Goal: Information Seeking & Learning: Find specific page/section

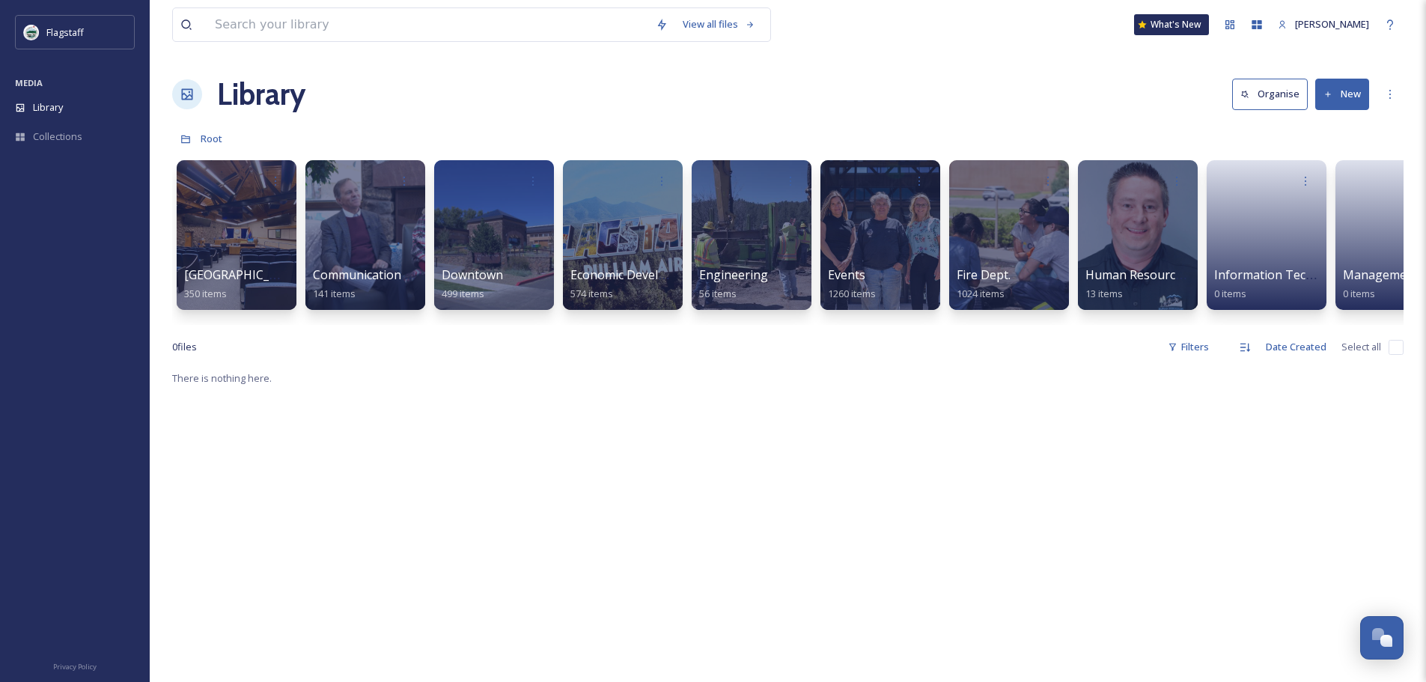
scroll to position [0, 1198]
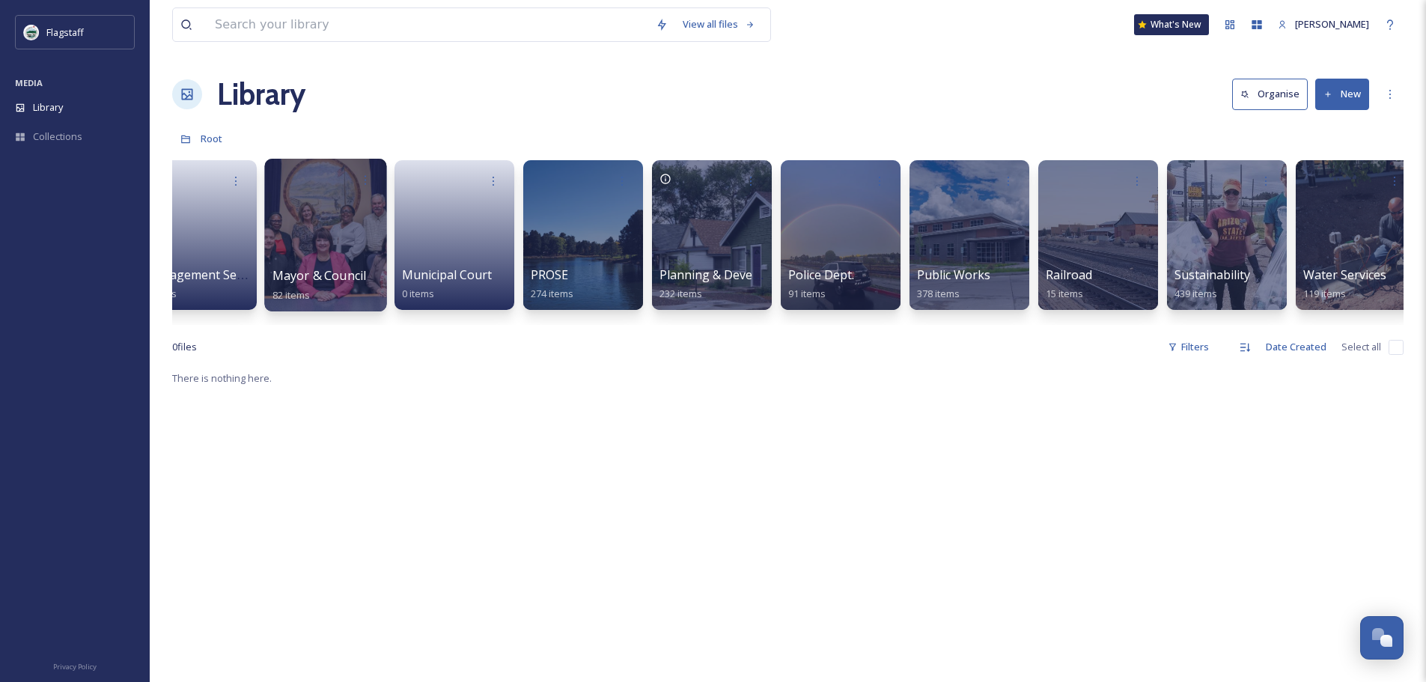
click at [307, 264] on div at bounding box center [325, 235] width 122 height 153
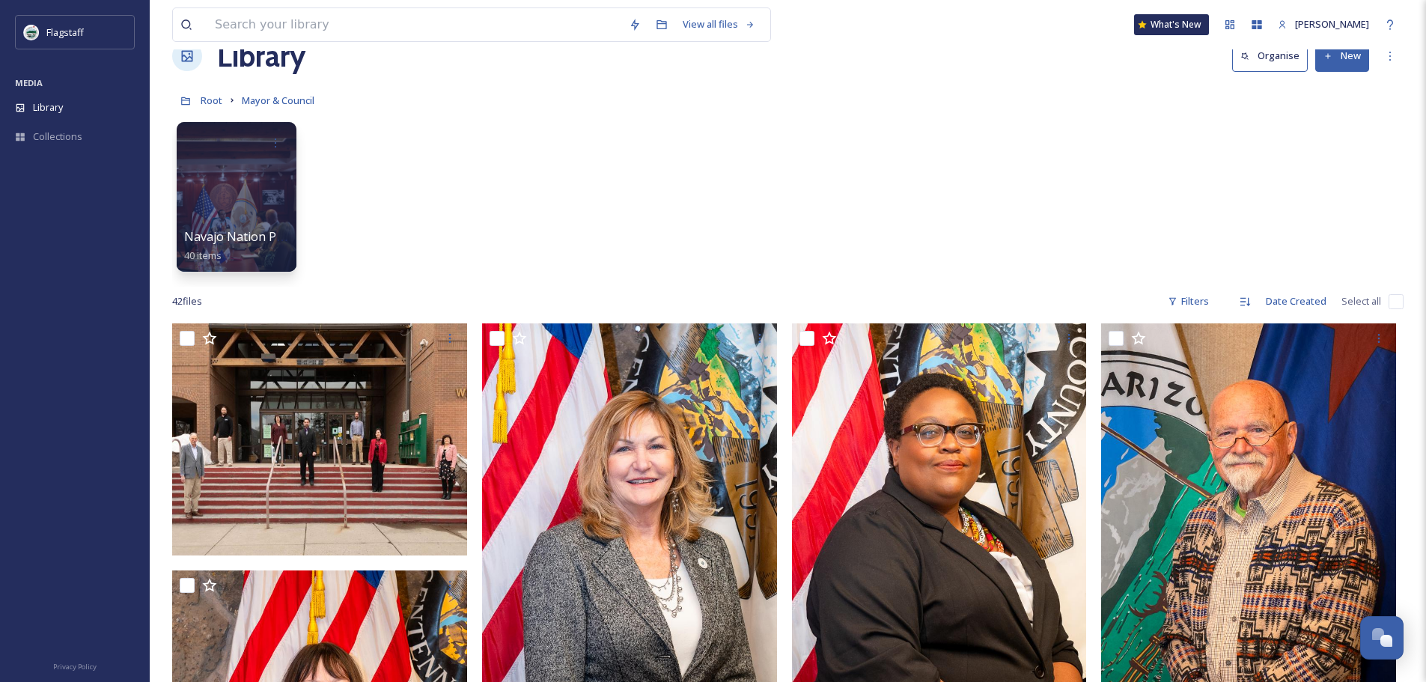
scroll to position [19, 0]
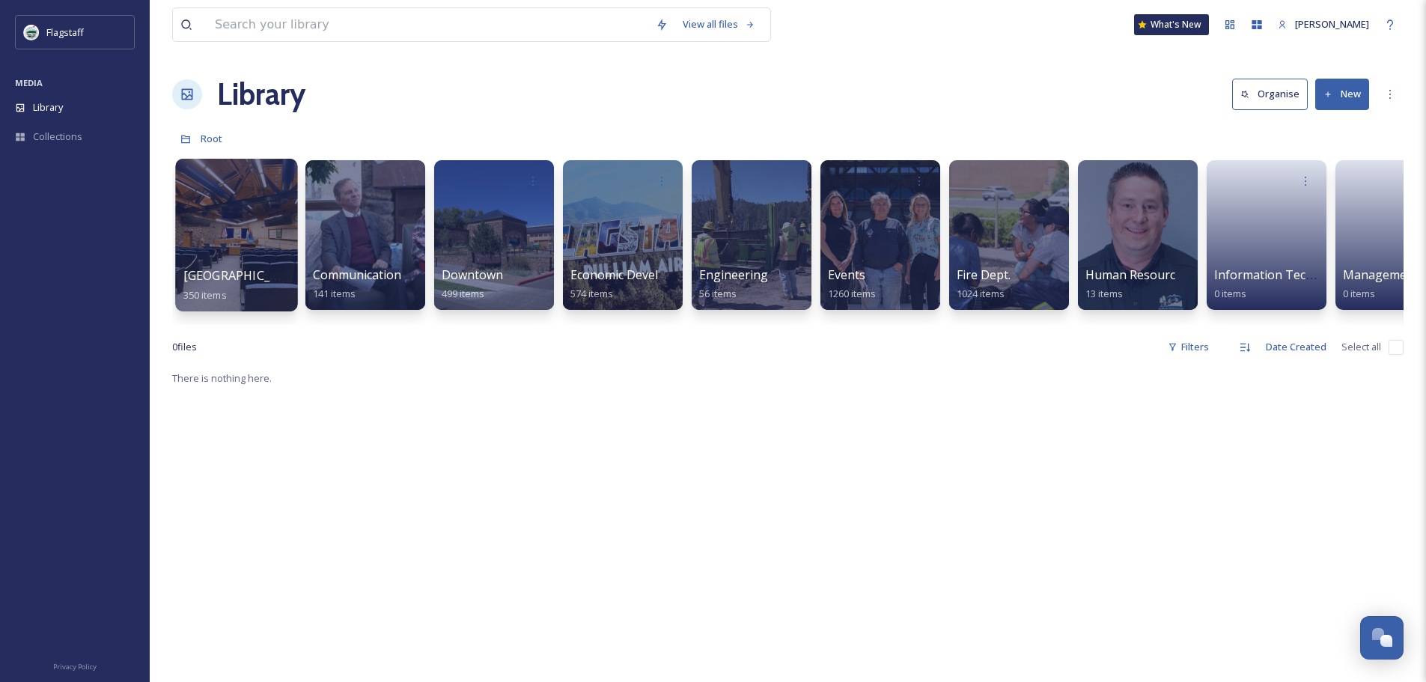
click at [221, 228] on div at bounding box center [236, 235] width 122 height 153
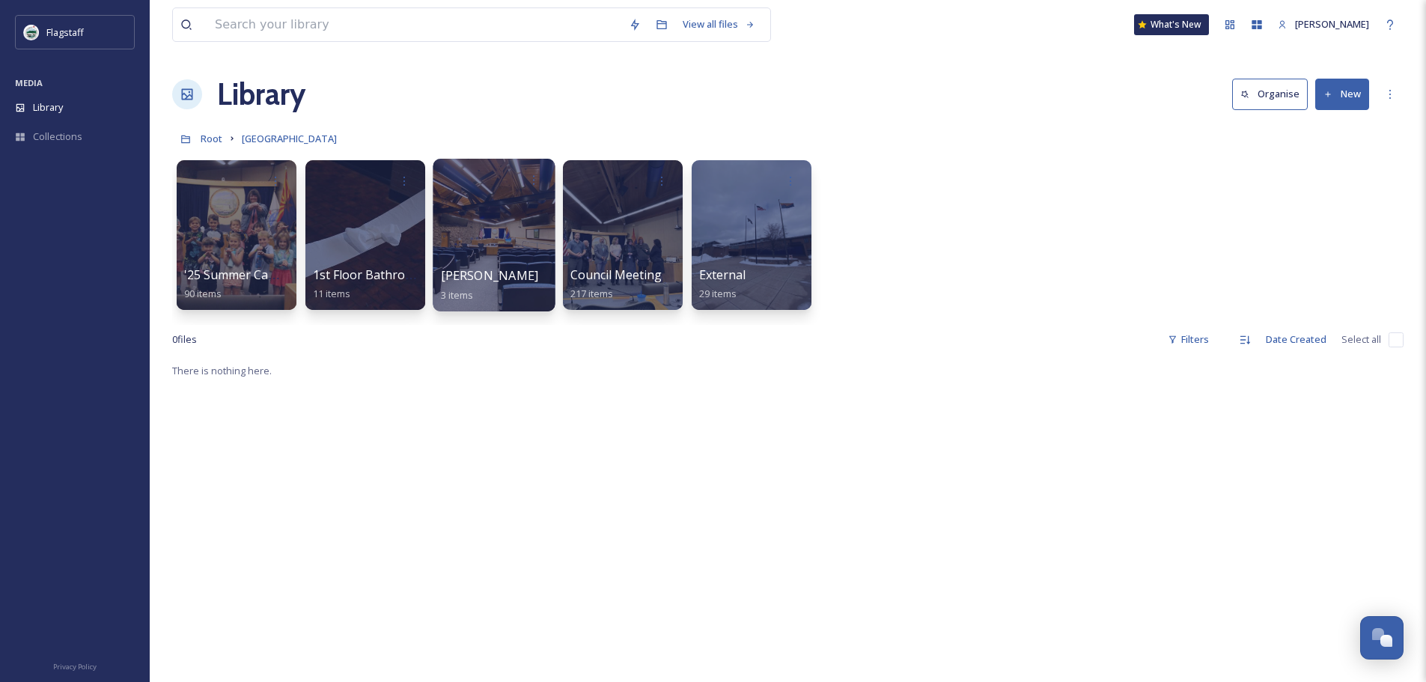
click at [505, 268] on div "[PERSON_NAME] 3 items" at bounding box center [494, 284] width 107 height 37
click at [572, 277] on span "Council Meeting" at bounding box center [616, 275] width 93 height 16
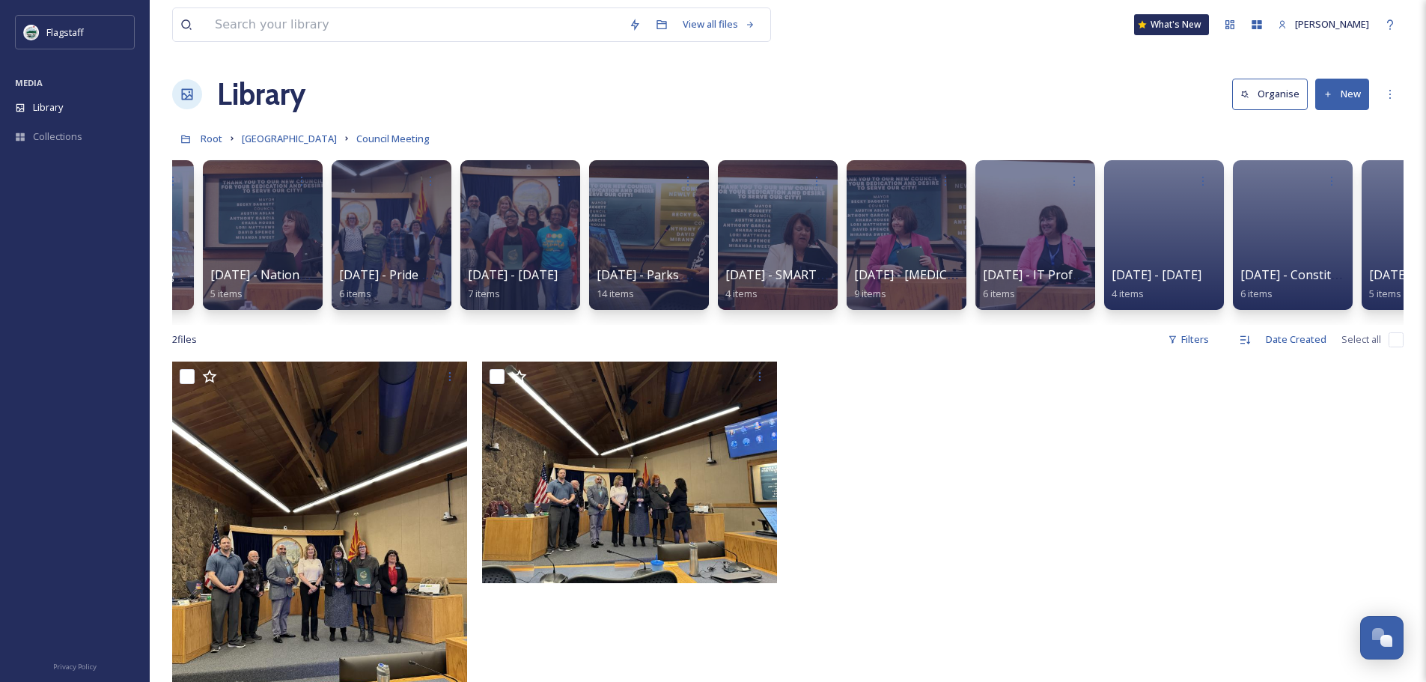
scroll to position [0, 1472]
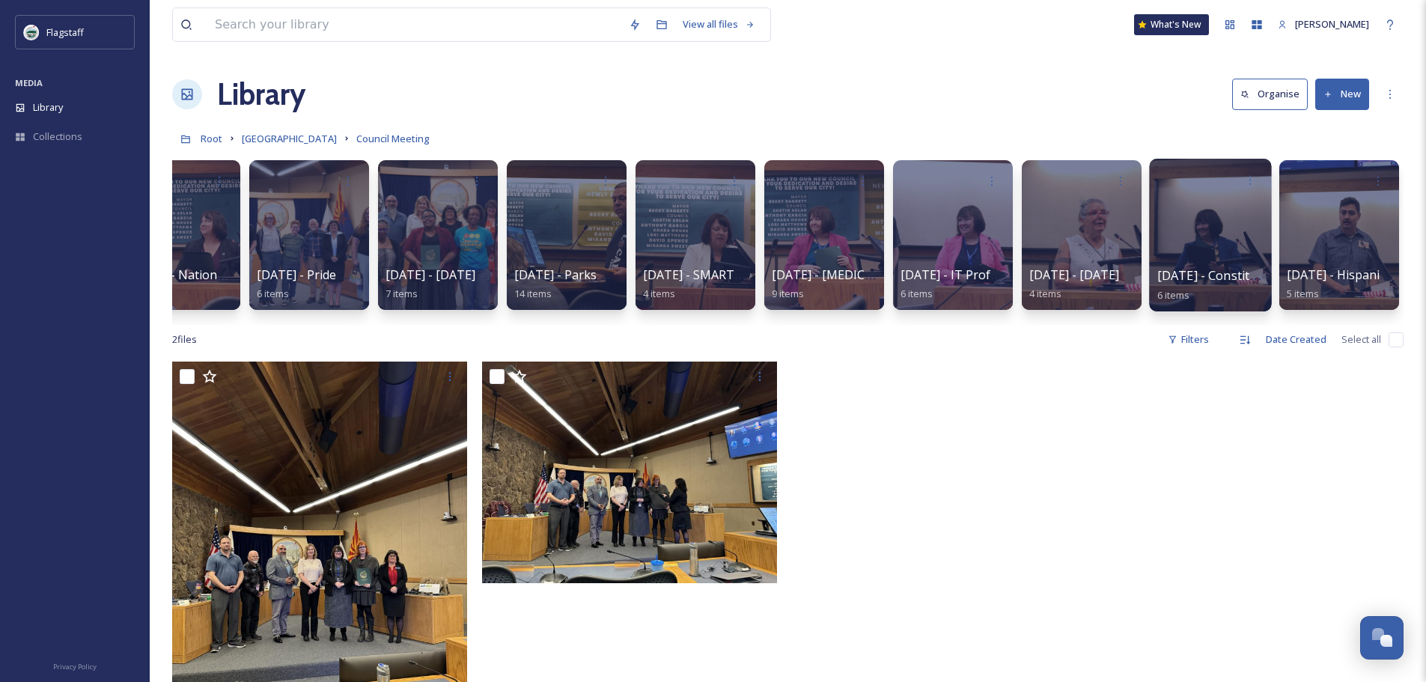
click at [1207, 226] on div at bounding box center [1210, 235] width 122 height 153
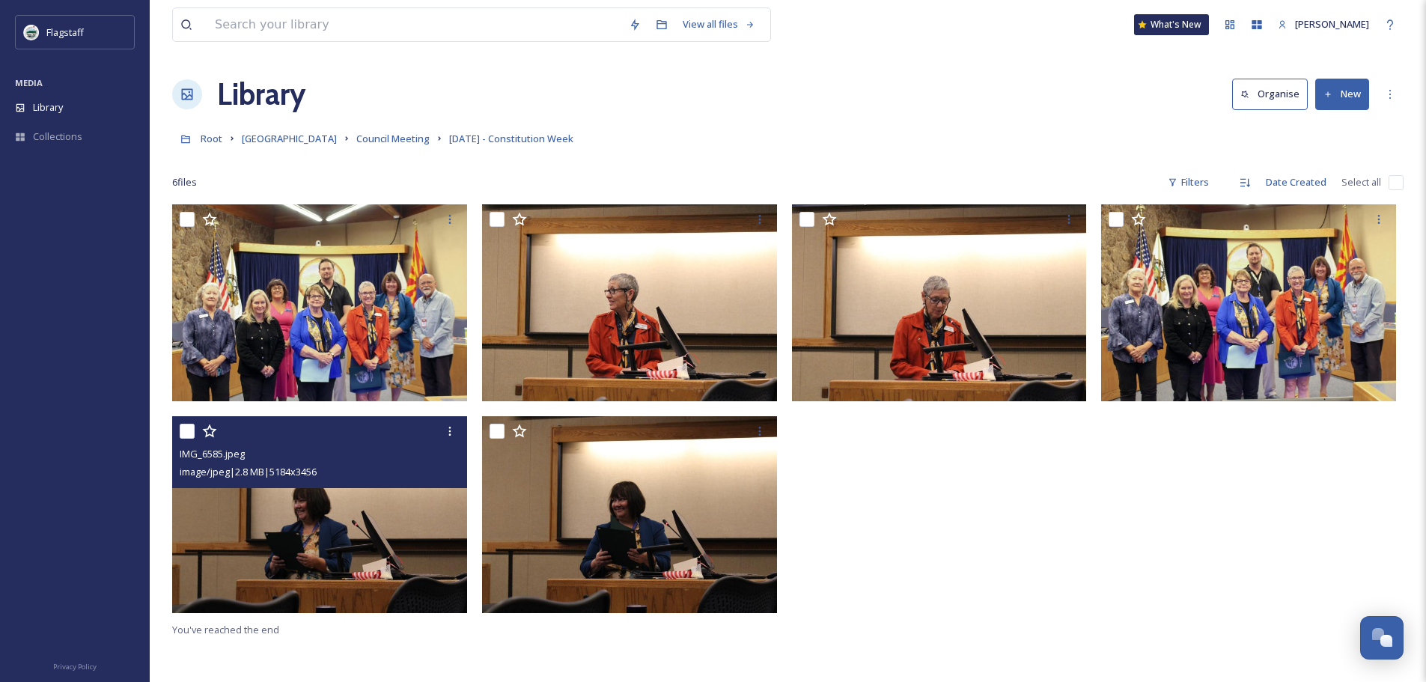
click at [322, 519] on img at bounding box center [319, 514] width 295 height 197
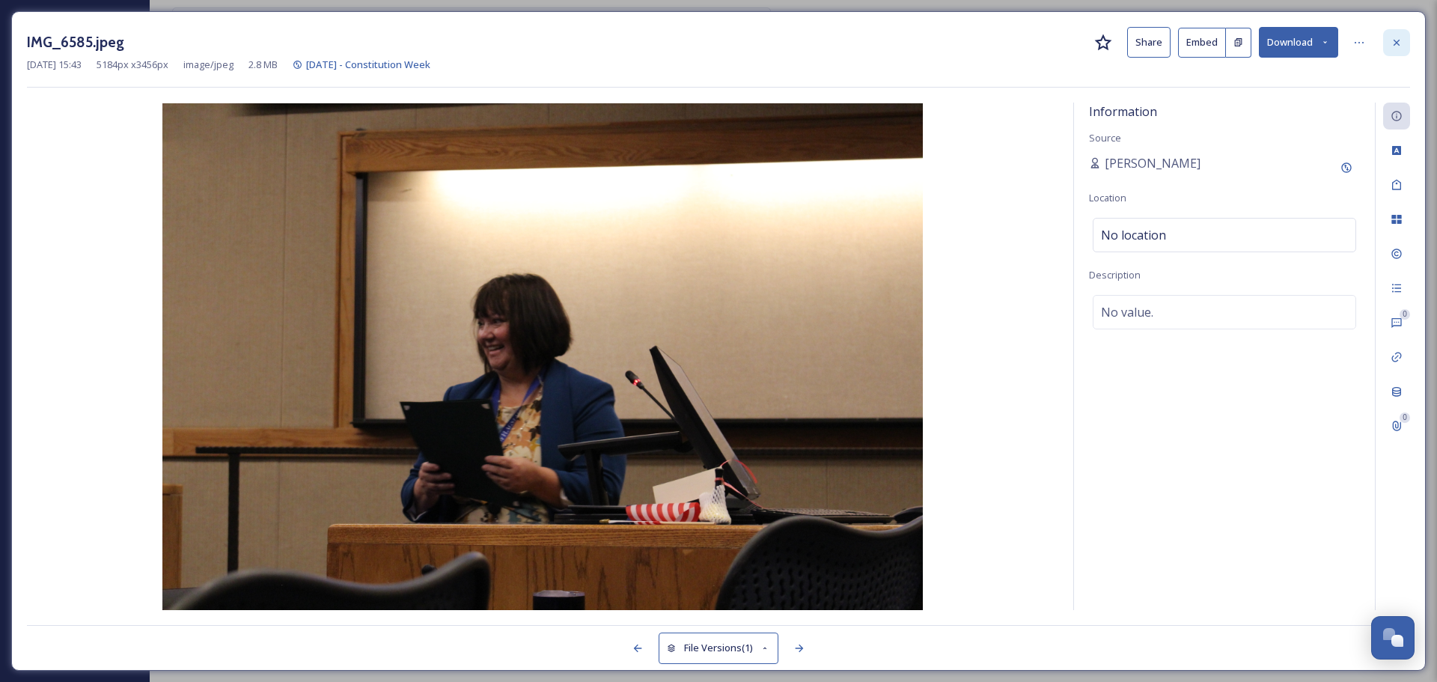
click at [1390, 49] on div at bounding box center [1396, 42] width 27 height 27
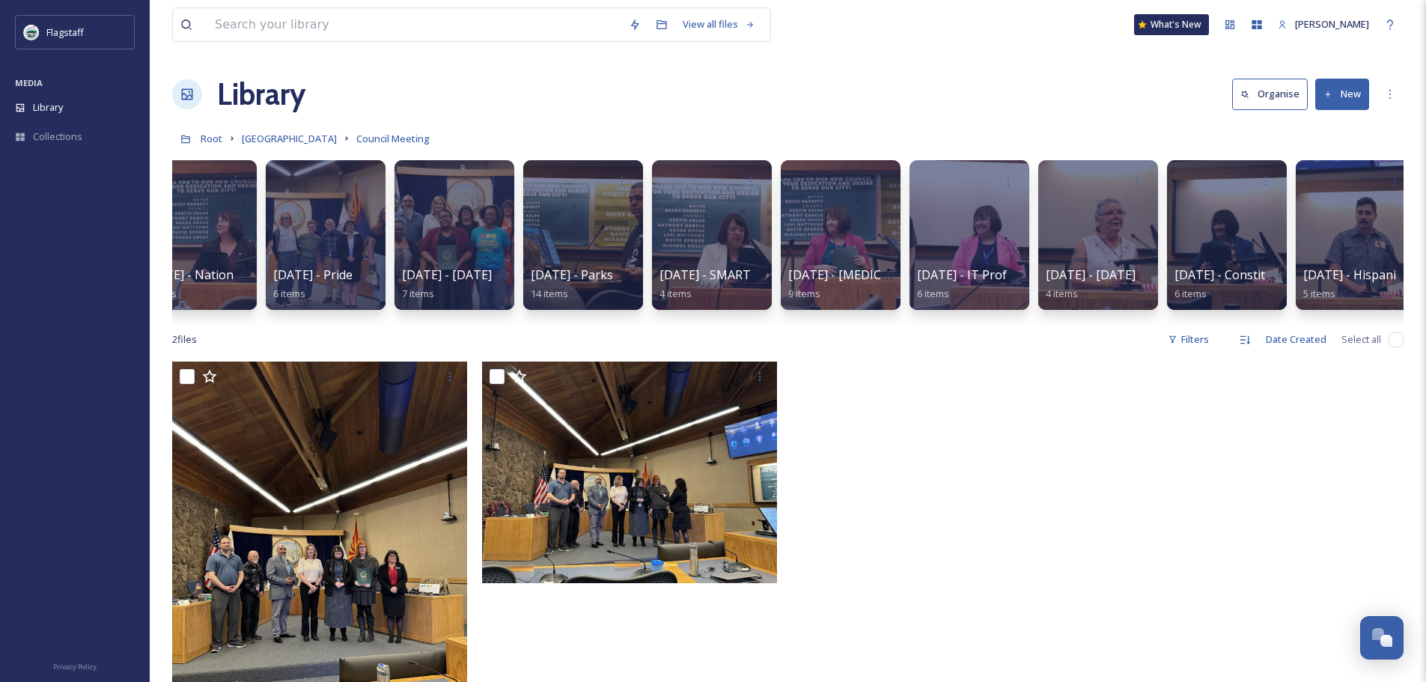
scroll to position [0, 1472]
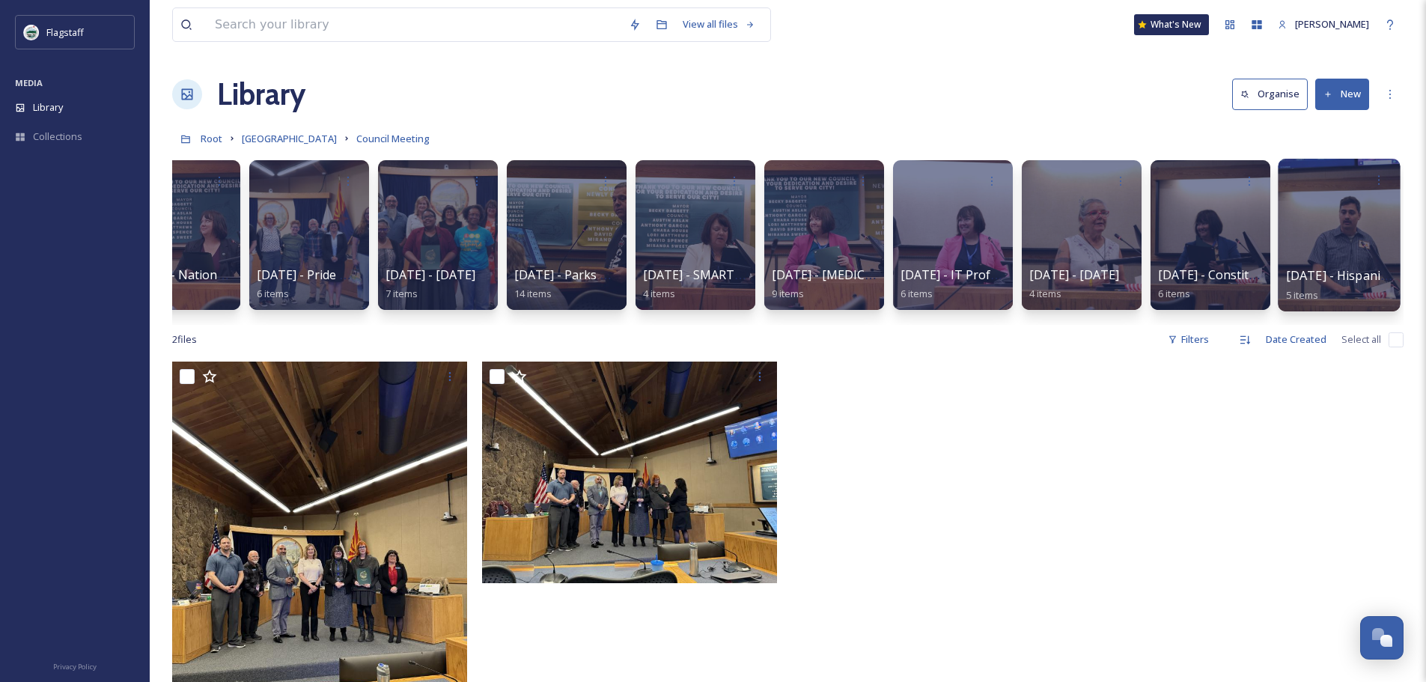
click at [1338, 270] on span "[DATE] - Hispanic Heritage Month" at bounding box center [1383, 275] width 195 height 16
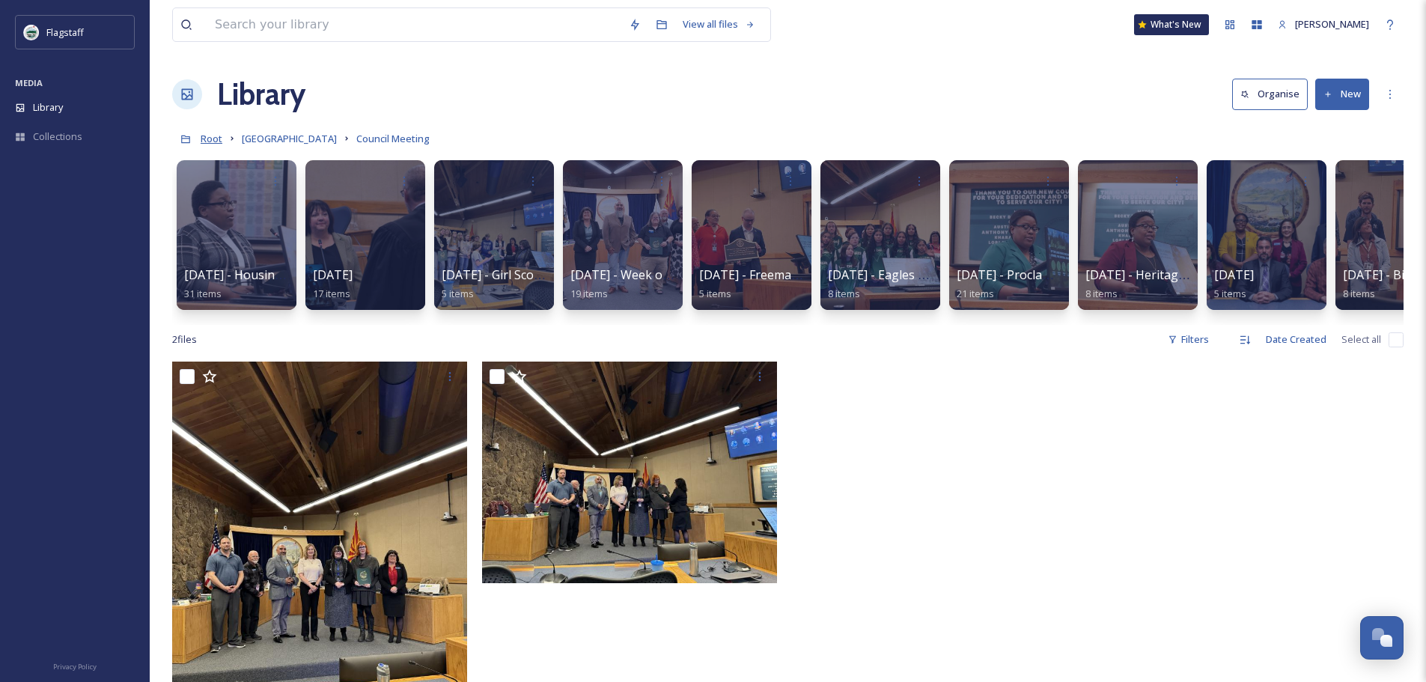
click at [207, 144] on span "Root" at bounding box center [212, 138] width 22 height 13
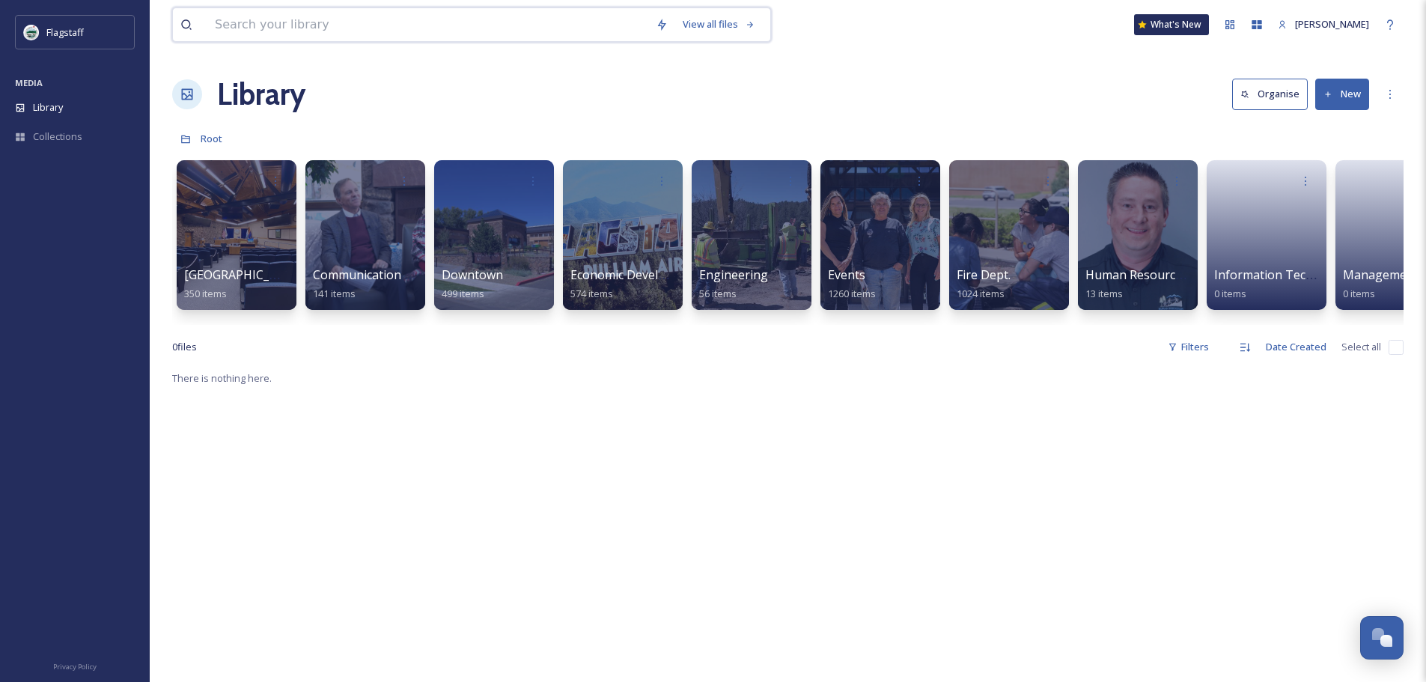
click at [373, 22] on input at bounding box center [427, 24] width 441 height 33
type input "mayor"
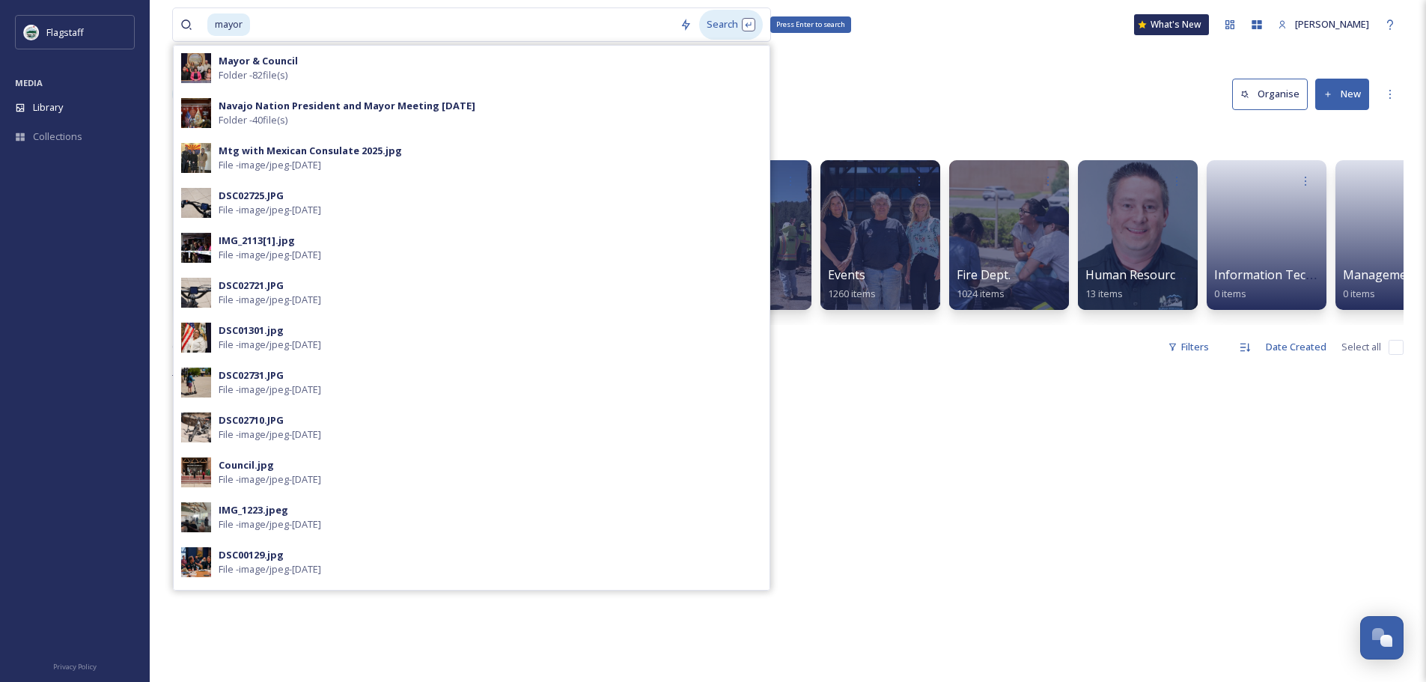
click at [736, 25] on div "Search Press Enter to search" at bounding box center [731, 24] width 64 height 29
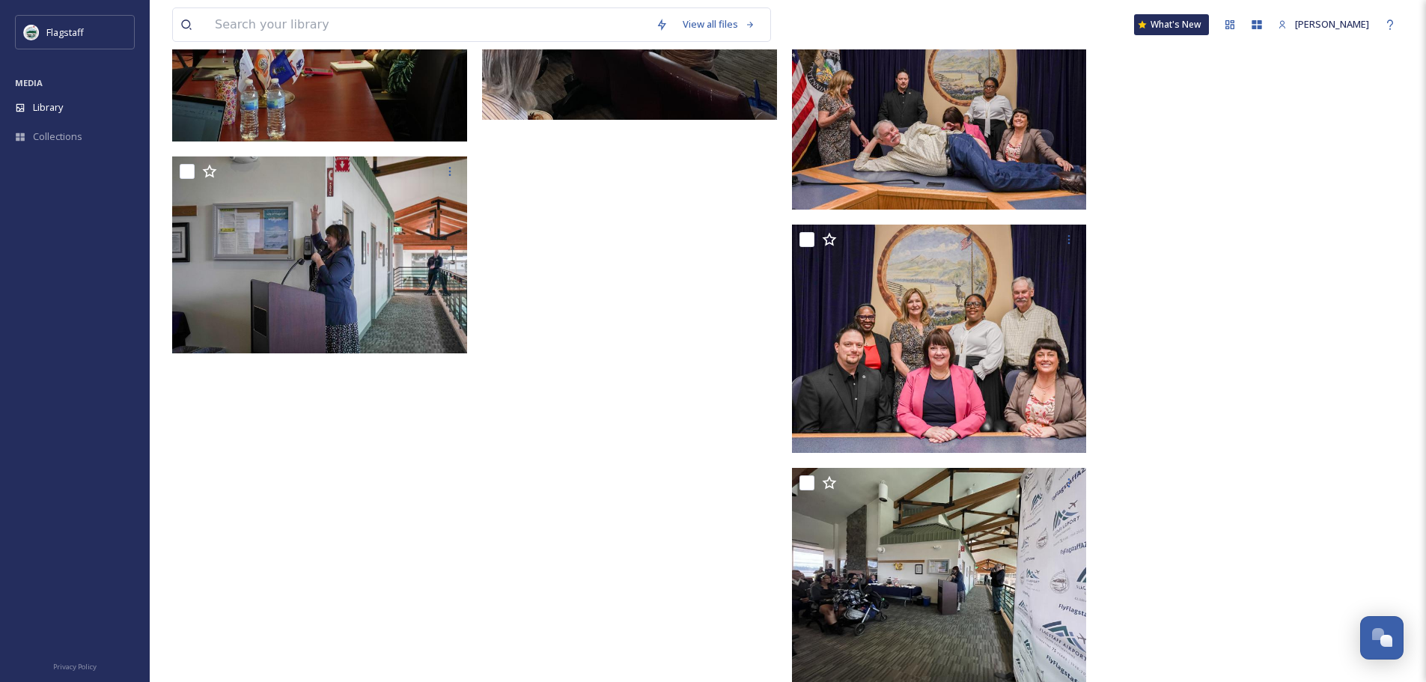
scroll to position [8687, 0]
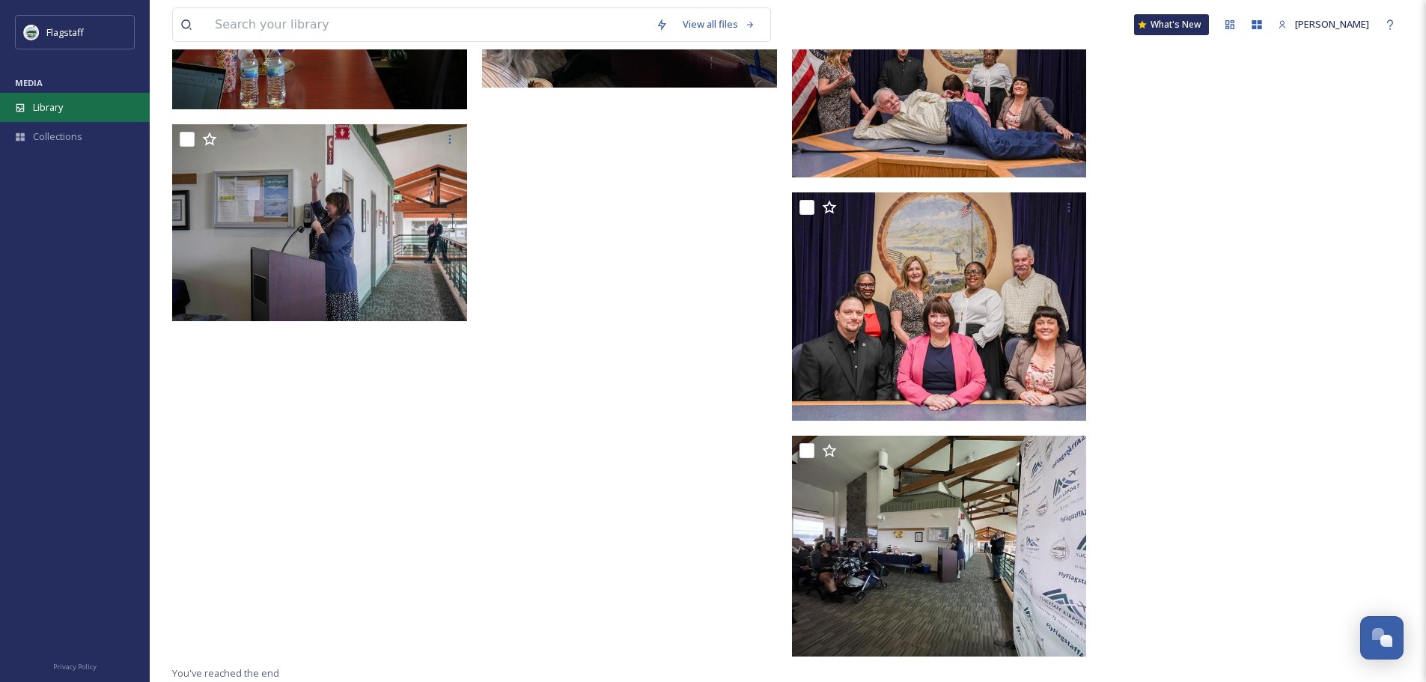
click at [29, 111] on div "Library" at bounding box center [75, 107] width 150 height 29
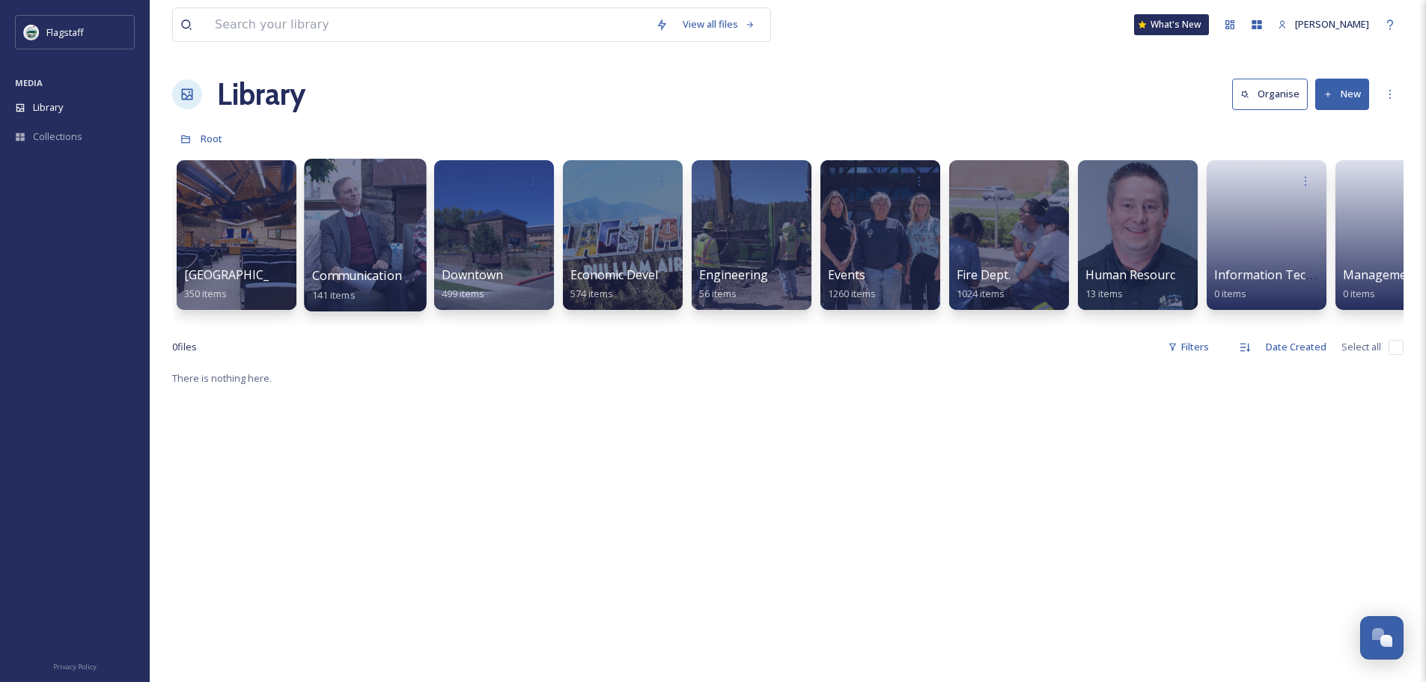
click at [324, 275] on span "Communication & Civic Engagement" at bounding box center [415, 275] width 206 height 16
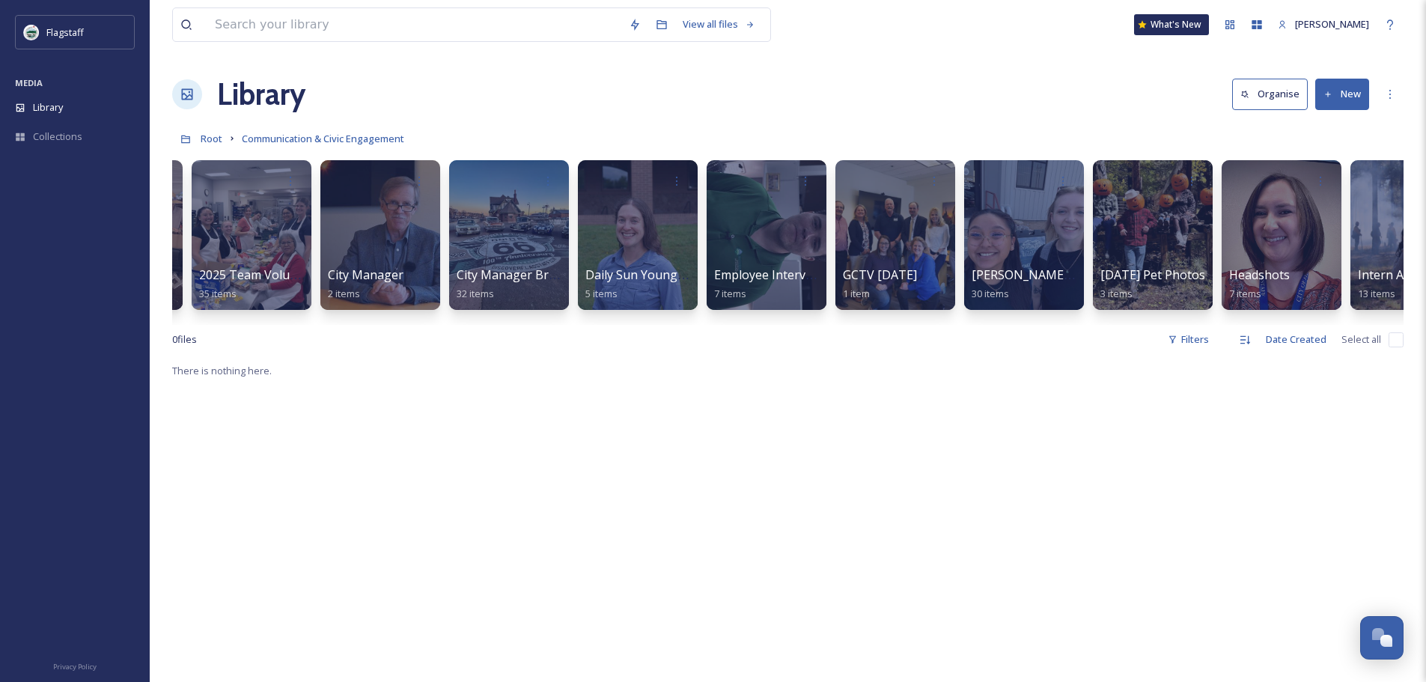
scroll to position [0, 314]
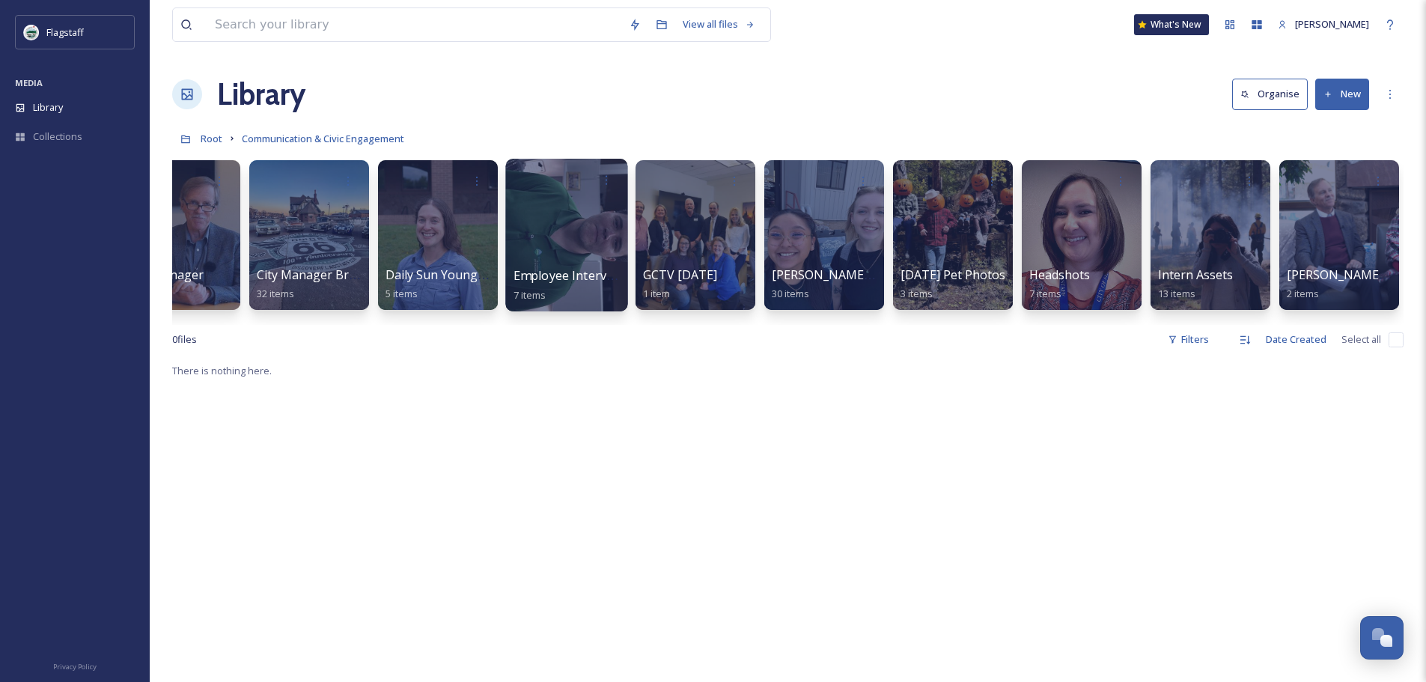
click at [545, 286] on link "Employee Interviews 7 items" at bounding box center [572, 285] width 118 height 33
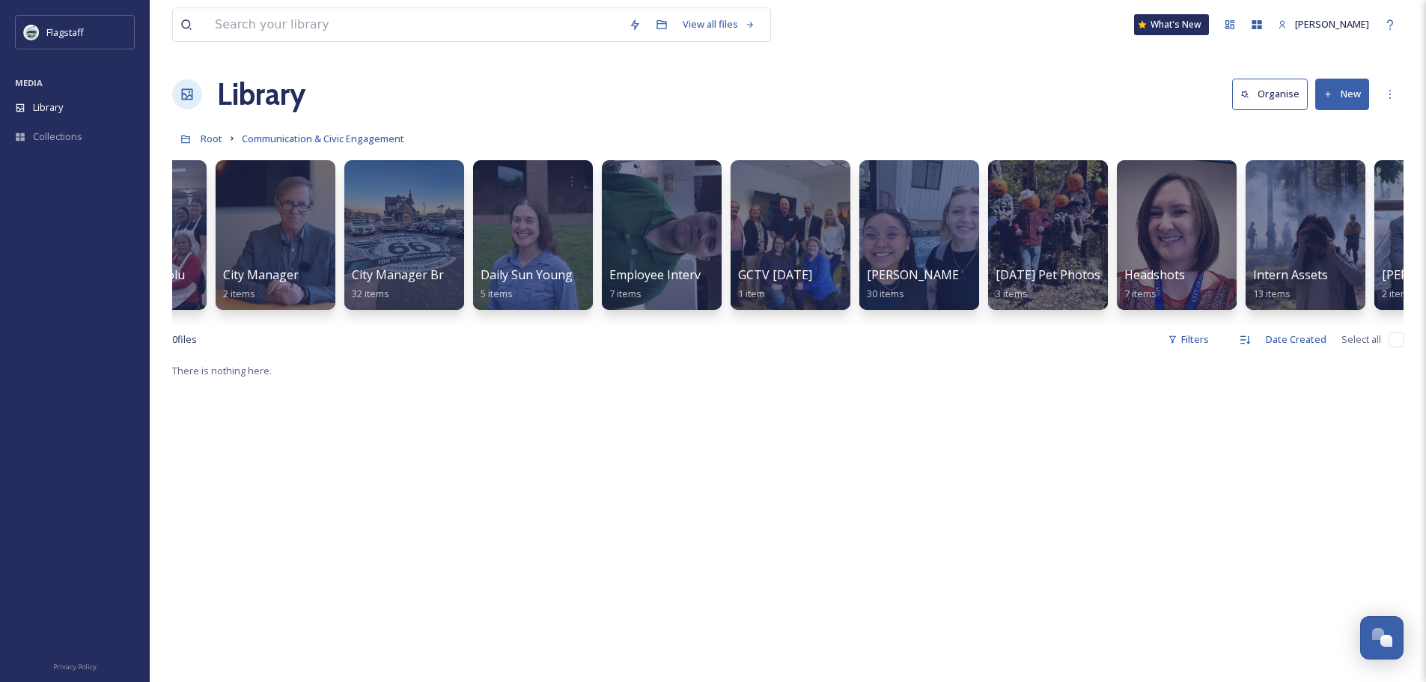
scroll to position [0, 314]
